Goal: Task Accomplishment & Management: Use online tool/utility

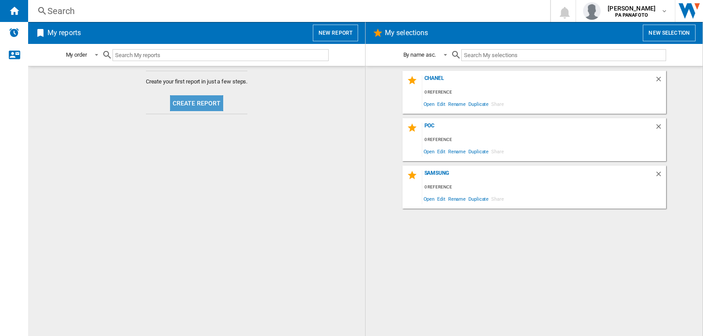
click at [200, 103] on button "Create report" at bounding box center [197, 103] width 54 height 16
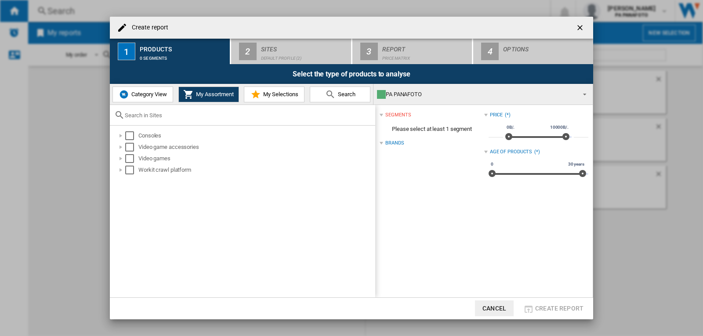
click at [148, 93] on span "Category View" at bounding box center [148, 94] width 38 height 7
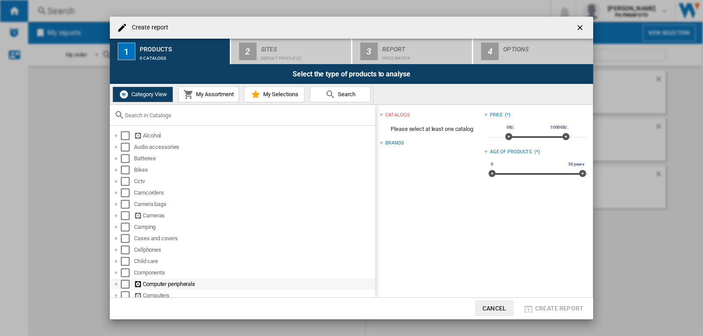
click at [127, 285] on div "Select" at bounding box center [125, 284] width 9 height 9
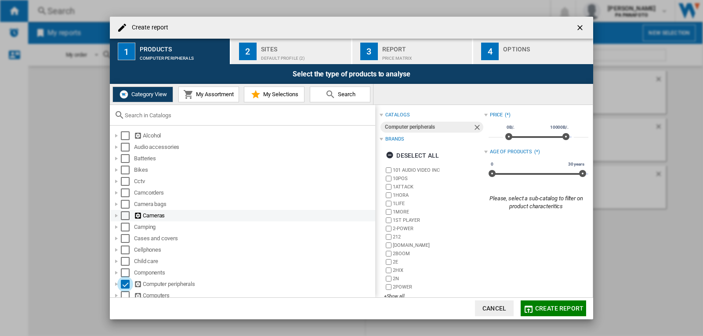
scroll to position [88, 0]
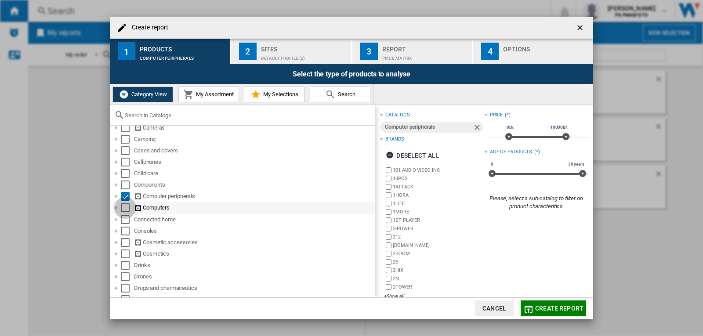
click at [129, 207] on div "Select" at bounding box center [125, 207] width 9 height 9
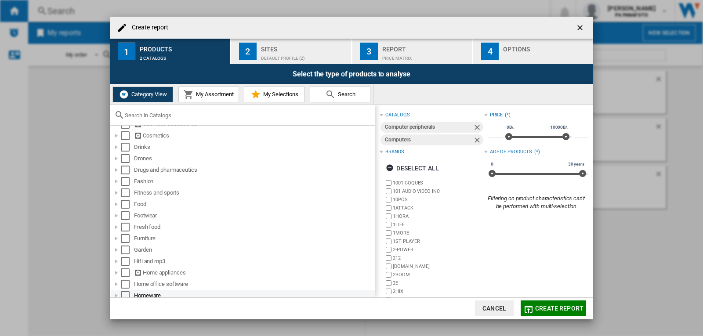
scroll to position [220, 0]
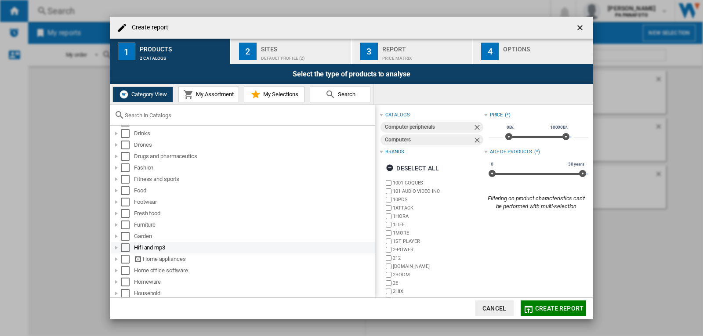
click at [126, 243] on div "Select" at bounding box center [125, 247] width 9 height 9
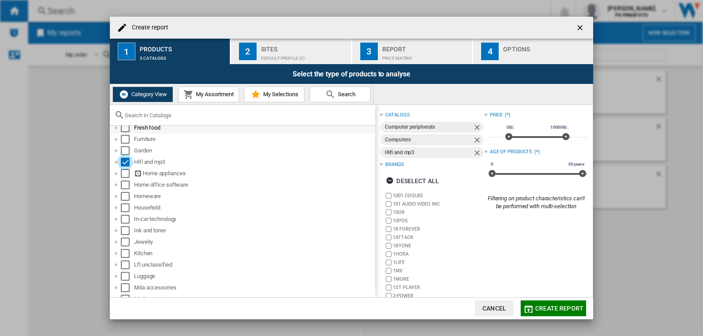
scroll to position [308, 0]
click at [127, 170] on div "Select" at bounding box center [125, 171] width 9 height 9
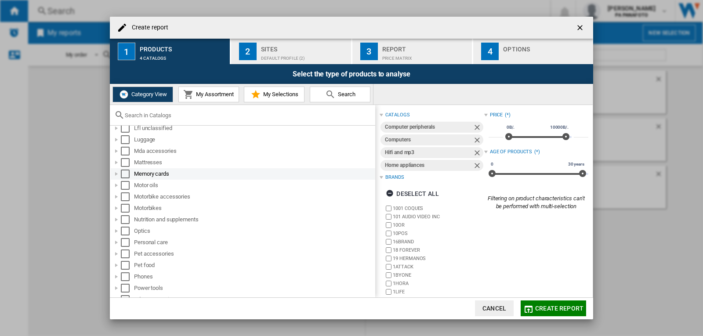
scroll to position [527, 0]
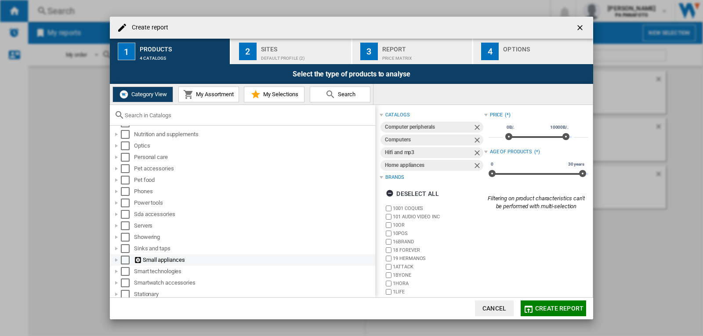
click at [125, 259] on div "Select" at bounding box center [125, 260] width 9 height 9
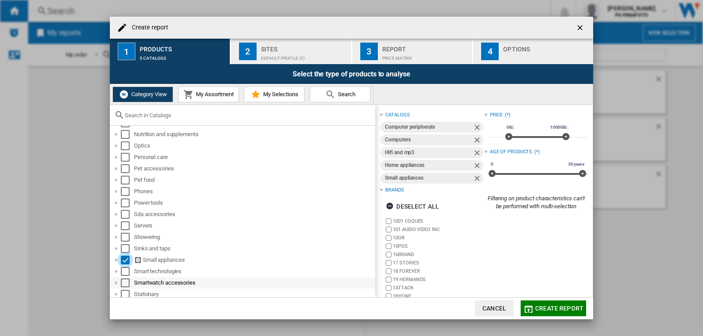
scroll to position [571, 0]
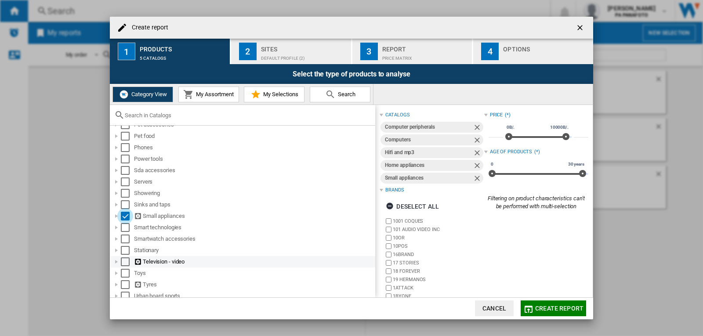
click at [126, 260] on div "Select" at bounding box center [125, 261] width 9 height 9
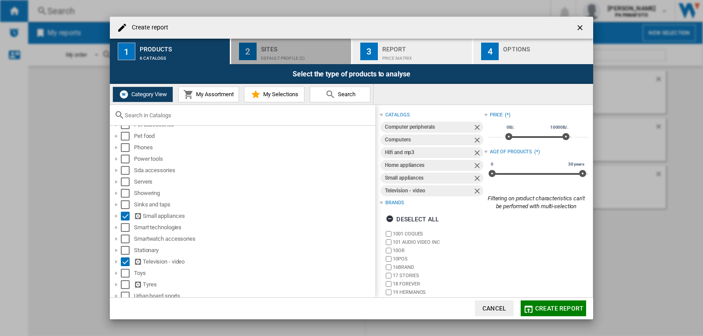
click at [297, 58] on div "Default profile (2)" at bounding box center [304, 55] width 87 height 9
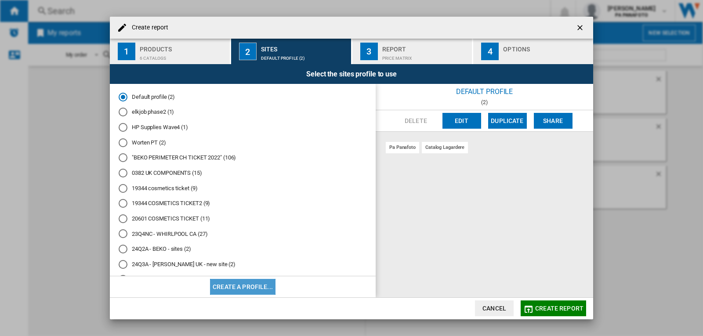
click at [268, 284] on button "Create a profile..." at bounding box center [242, 287] width 65 height 16
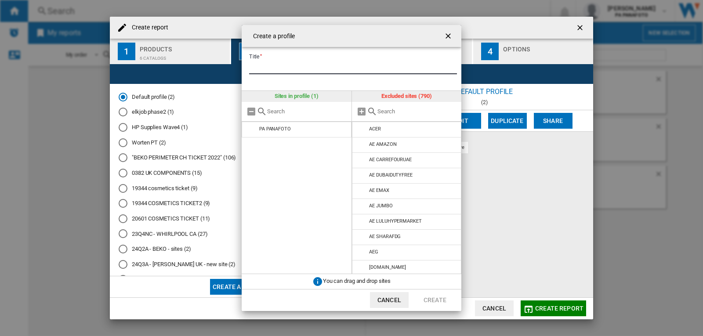
click at [287, 67] on input "Title" at bounding box center [353, 67] width 208 height 13
paste input "**********"
type input "**********"
click at [402, 114] on input "text" at bounding box center [417, 111] width 80 height 7
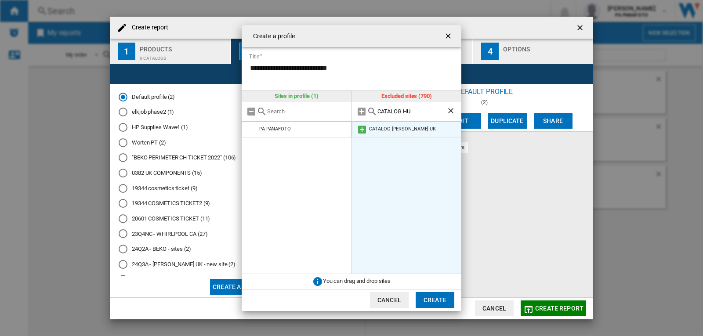
type input "CATALOG HU"
click at [360, 131] on md-icon at bounding box center [362, 129] width 11 height 11
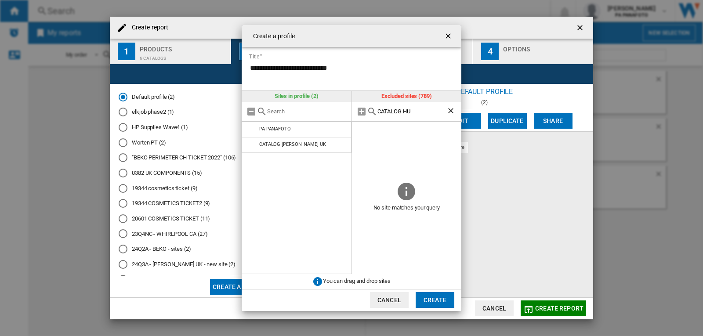
click at [434, 304] on button "Create" at bounding box center [435, 300] width 39 height 16
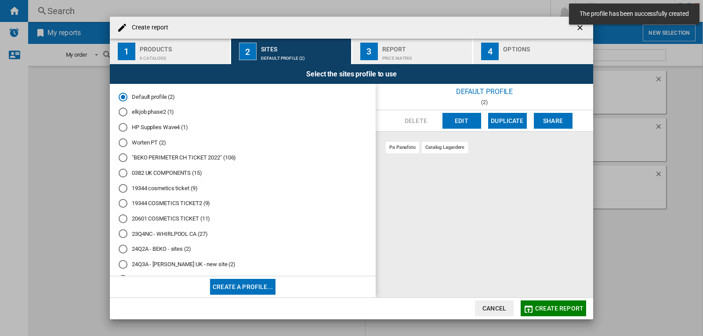
click at [555, 312] on button "Create report" at bounding box center [553, 309] width 65 height 16
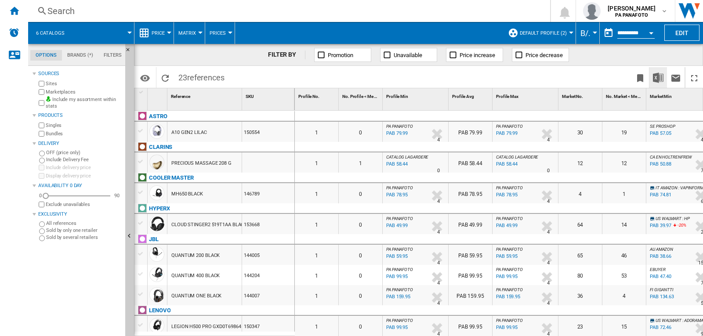
click at [656, 83] on button "Download in Excel" at bounding box center [658, 77] width 18 height 21
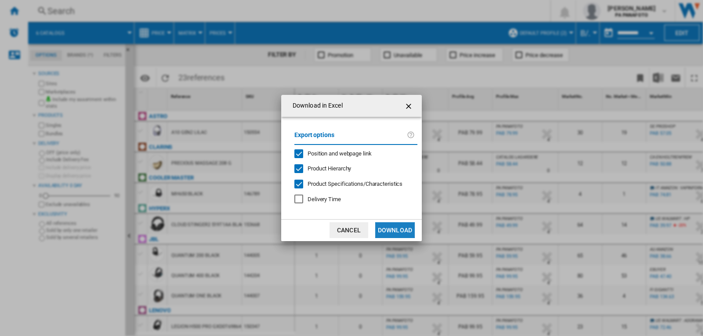
click at [408, 228] on button "Download" at bounding box center [395, 230] width 40 height 16
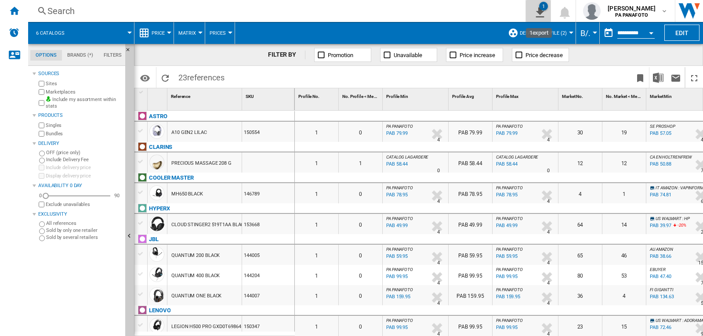
click at [539, 13] on ng-md-icon "1\a export" at bounding box center [538, 11] width 11 height 11
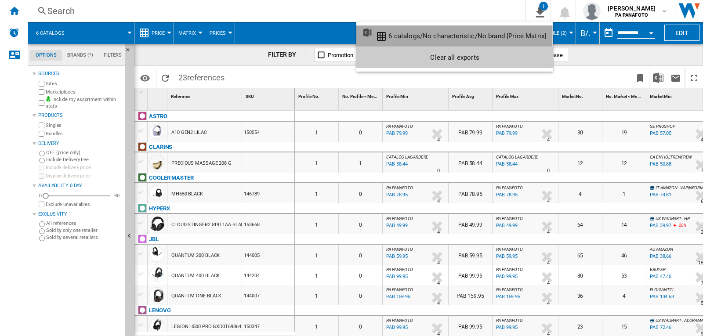
click at [415, 37] on div "6 catalogs/No characteristic/No brand [Price Matrix]" at bounding box center [467, 36] width 158 height 8
